Goal: Information Seeking & Learning: Learn about a topic

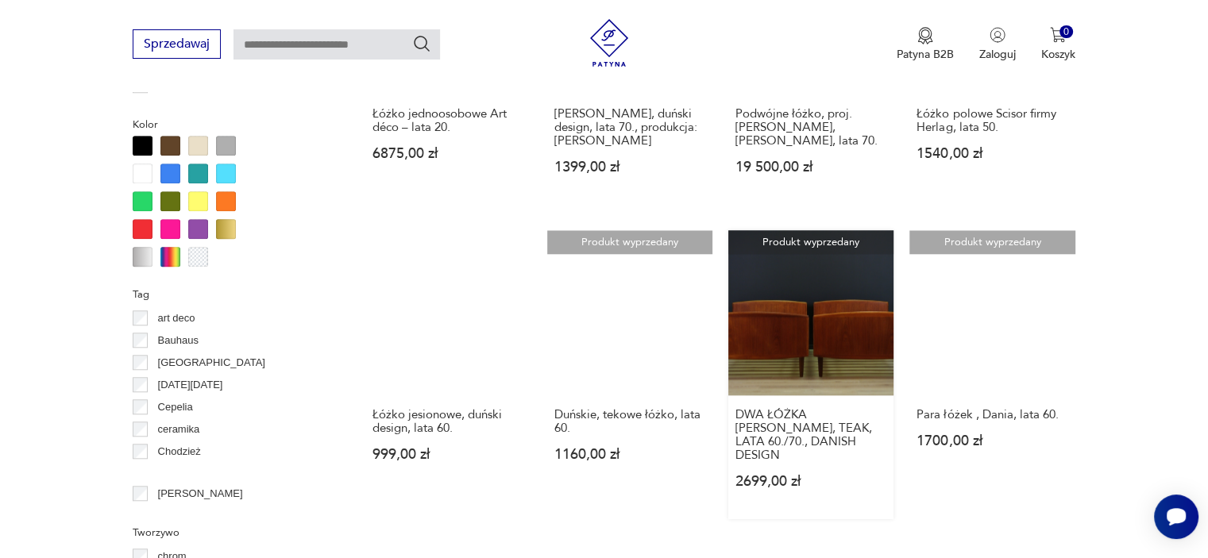
scroll to position [1533, 0]
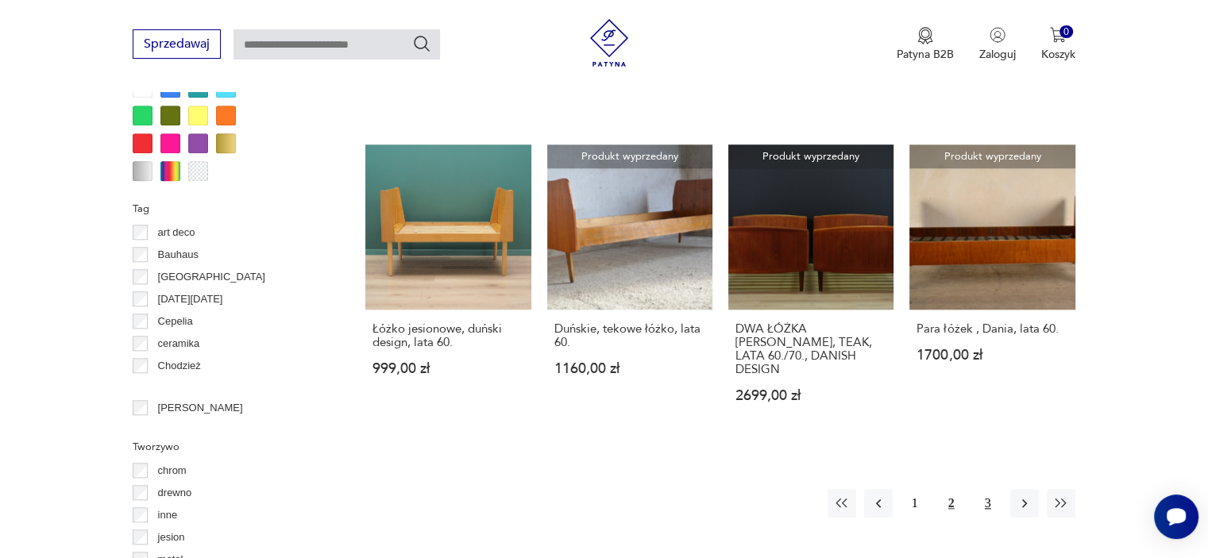
click at [988, 489] on button "3" at bounding box center [988, 503] width 29 height 29
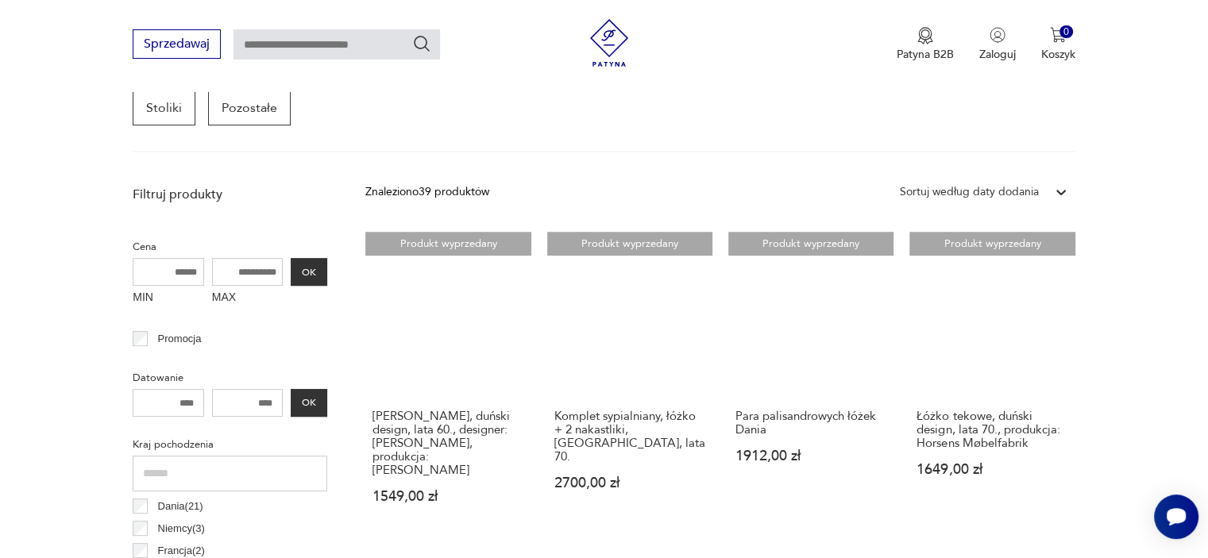
scroll to position [580, 0]
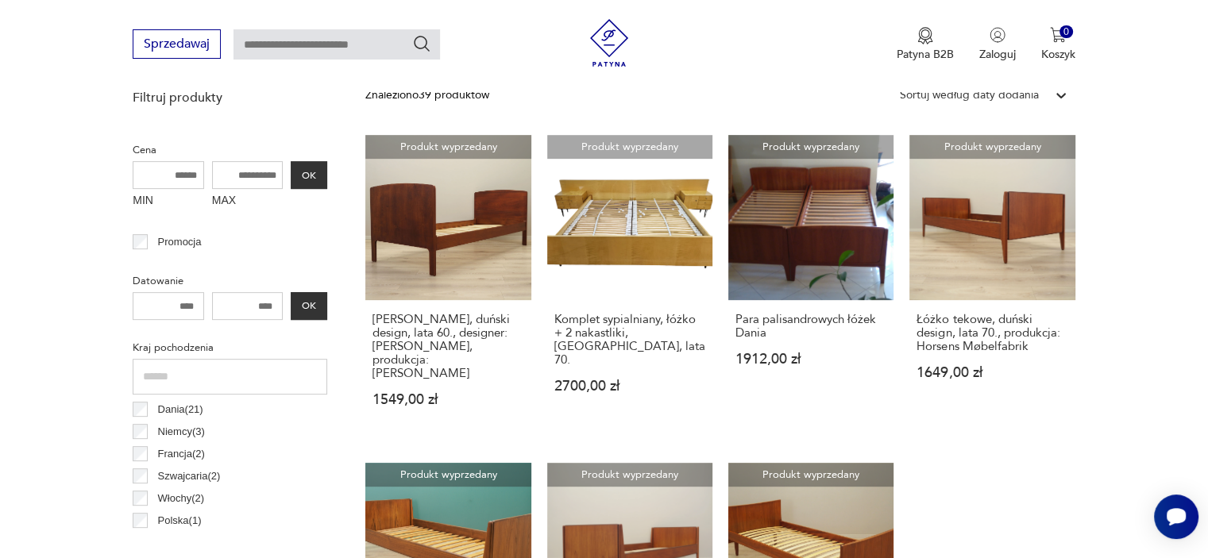
click at [782, 315] on h3 "Para palisandrowych łóżek Dania" at bounding box center [810, 326] width 151 height 27
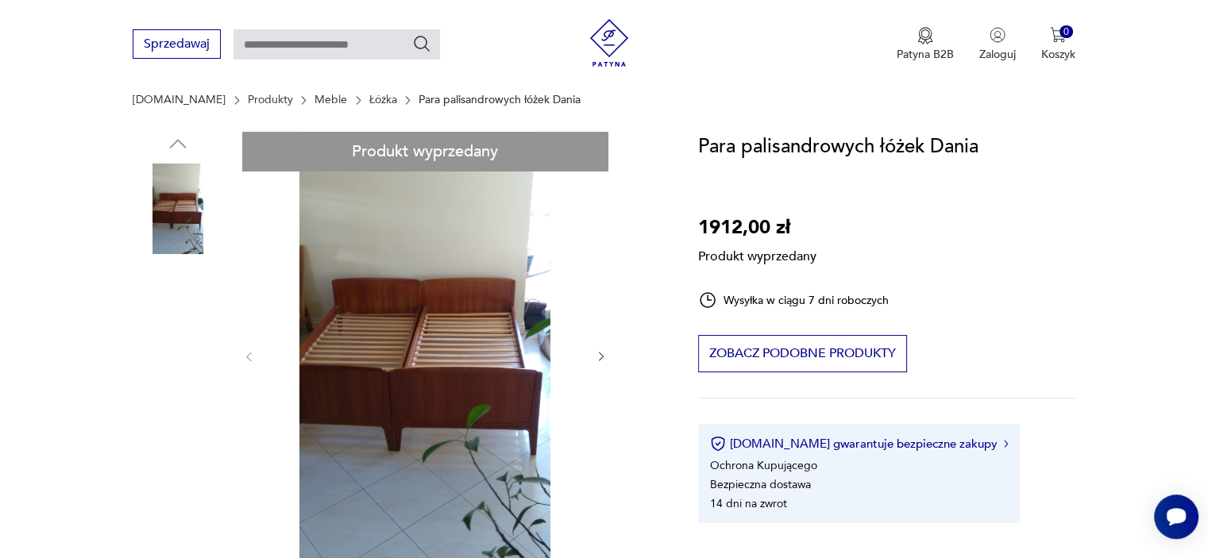
scroll to position [159, 0]
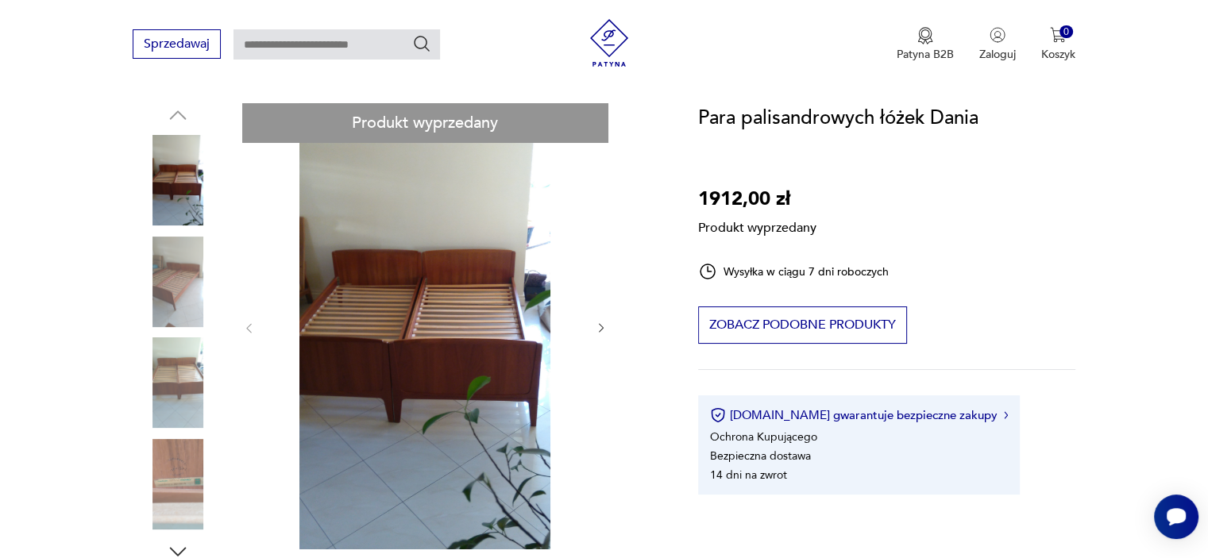
click at [597, 323] on div "Produkt wyprzedany Opis produktu Do kompletu potrzebne materace o wymiarach 190…" at bounding box center [396, 560] width 527 height 915
click at [597, 321] on div "Produkt wyprzedany Opis produktu Do kompletu potrzebne materace o wymiarach 190…" at bounding box center [396, 560] width 527 height 915
click at [597, 322] on div "Produkt wyprzedany Opis produktu Do kompletu potrzebne materace o wymiarach 190…" at bounding box center [396, 560] width 527 height 915
click at [175, 272] on div "Produkt wyprzedany Opis produktu Do kompletu potrzebne materace o wymiarach 190…" at bounding box center [396, 560] width 527 height 915
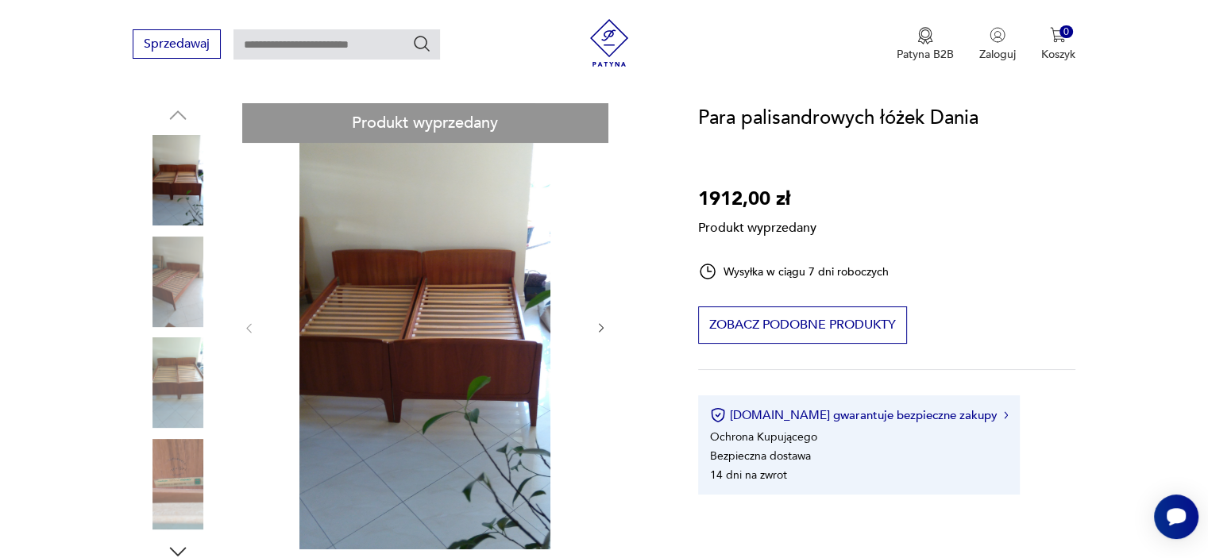
click at [177, 361] on div "Produkt wyprzedany Opis produktu Do kompletu potrzebne materace o wymiarach 190…" at bounding box center [396, 560] width 527 height 915
click at [174, 460] on div "Produkt wyprzedany Opis produktu Do kompletu potrzebne materace o wymiarach 190…" at bounding box center [396, 560] width 527 height 915
click at [175, 461] on div "Produkt wyprzedany Opis produktu Do kompletu potrzebne materace o wymiarach 190…" at bounding box center [396, 560] width 527 height 915
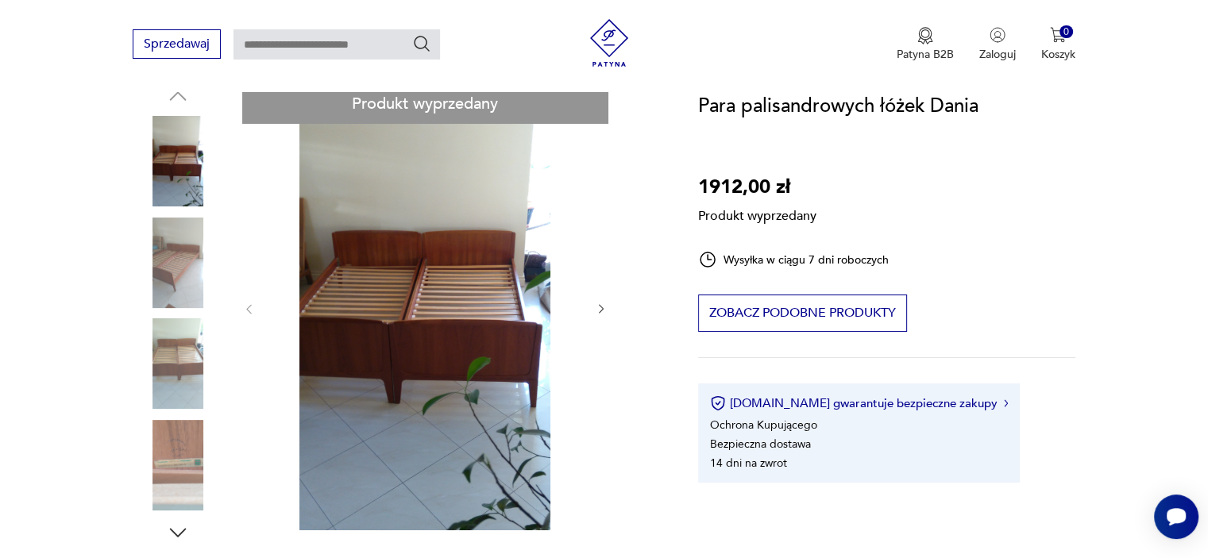
scroll to position [318, 0]
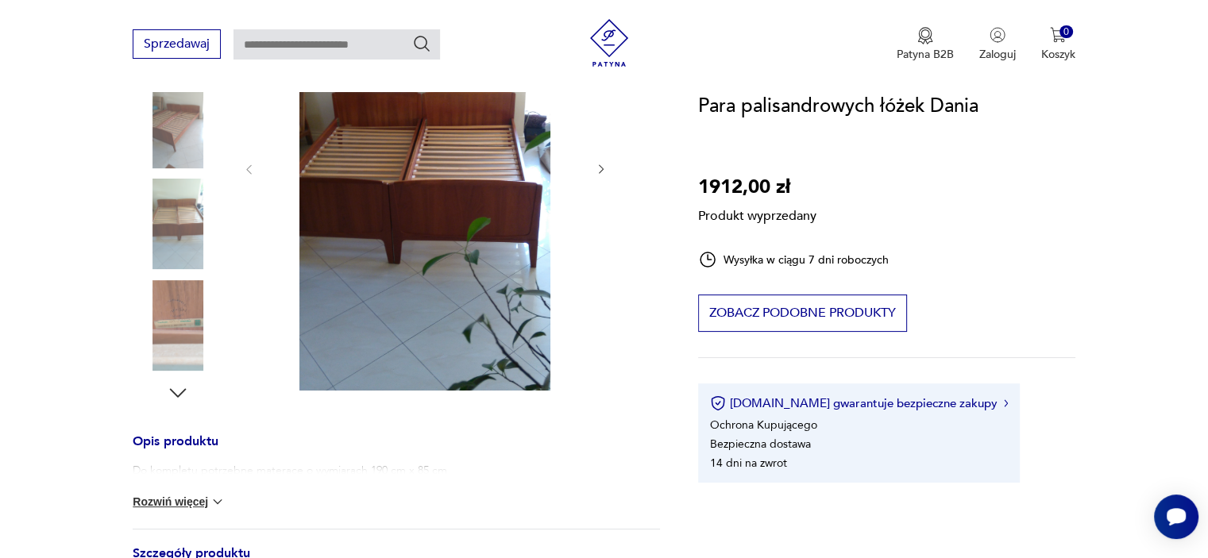
click at [206, 495] on button "Rozwiń więcej" at bounding box center [179, 502] width 92 height 16
click at [597, 162] on div "Produkt wyprzedany Opis produktu Do kompletu potrzebne materace o wymiarach 190…" at bounding box center [396, 402] width 527 height 916
click at [597, 167] on div "Produkt wyprzedany Opis produktu Do kompletu potrzebne materace o wymiarach 190…" at bounding box center [396, 402] width 527 height 916
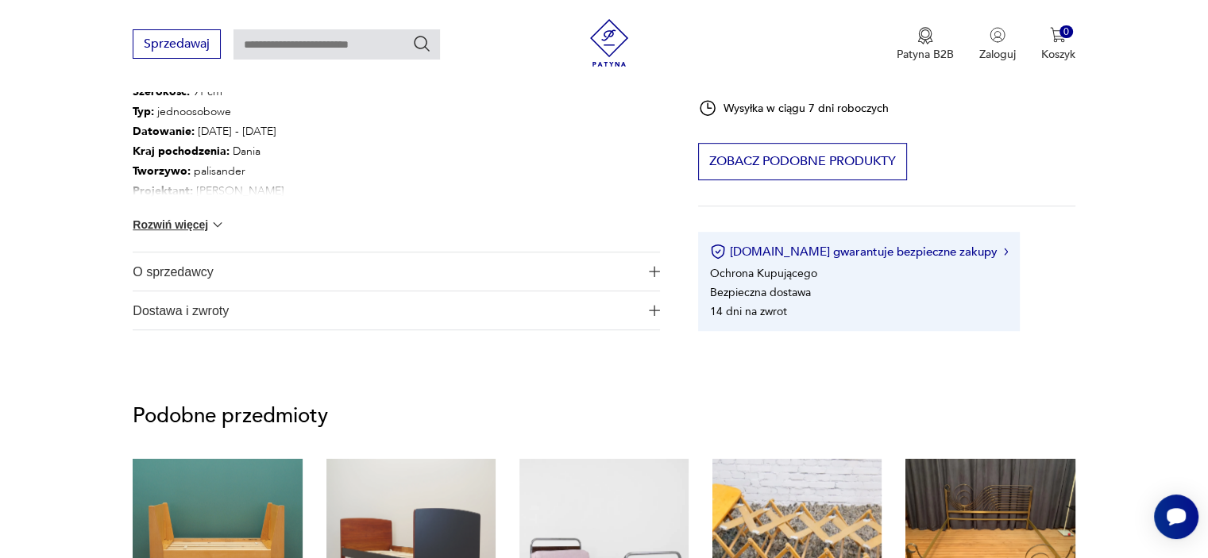
scroll to position [635, 0]
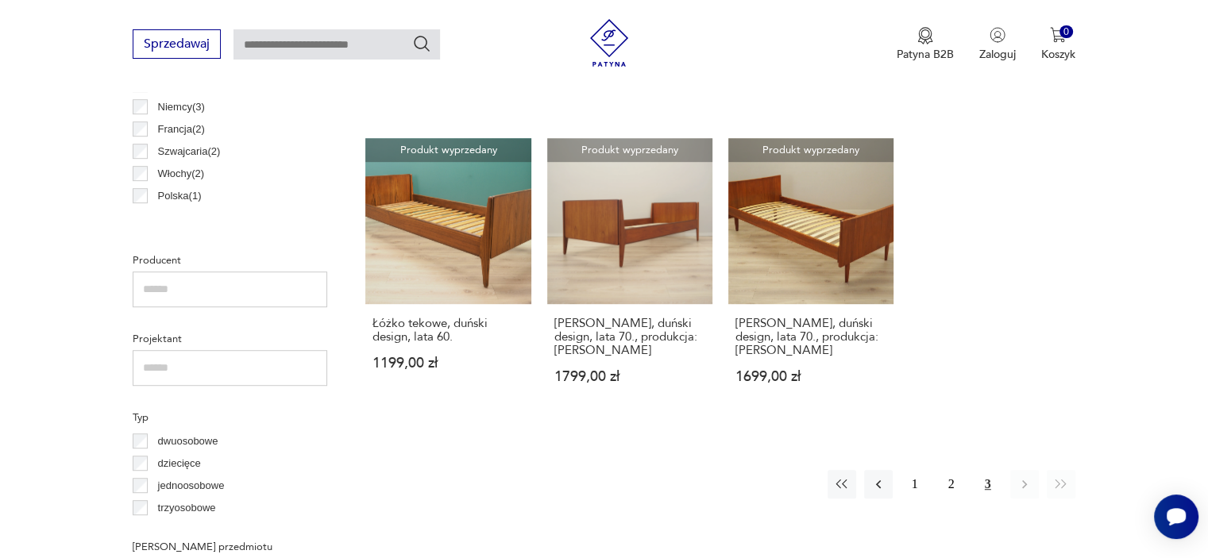
scroll to position [1050, 0]
